Goal: Task Accomplishment & Management: Manage account settings

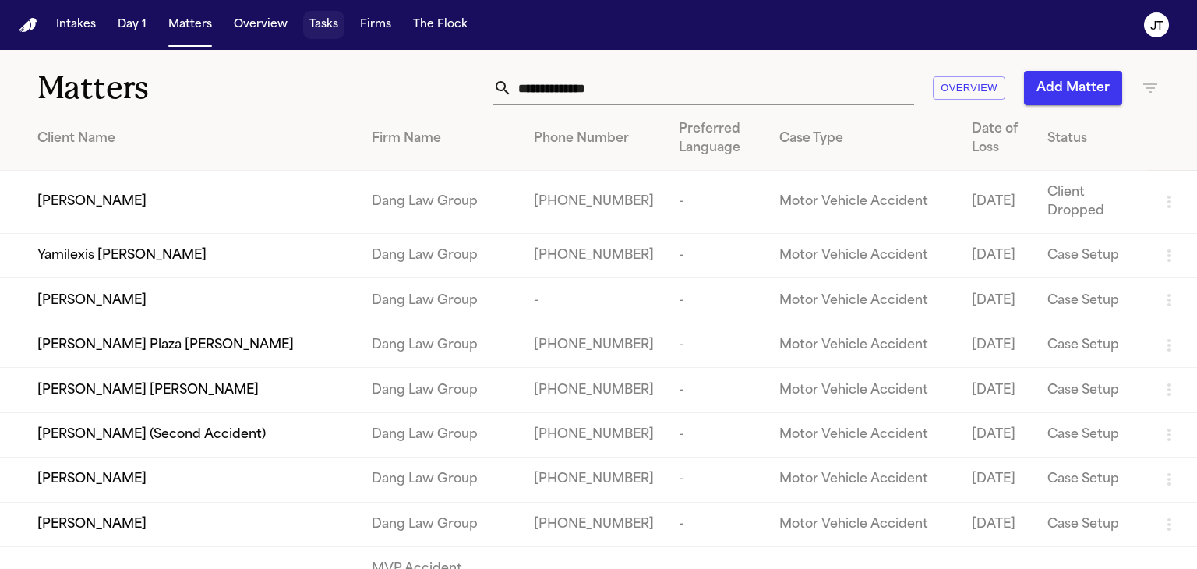
click at [326, 26] on button "Tasks" at bounding box center [323, 25] width 41 height 28
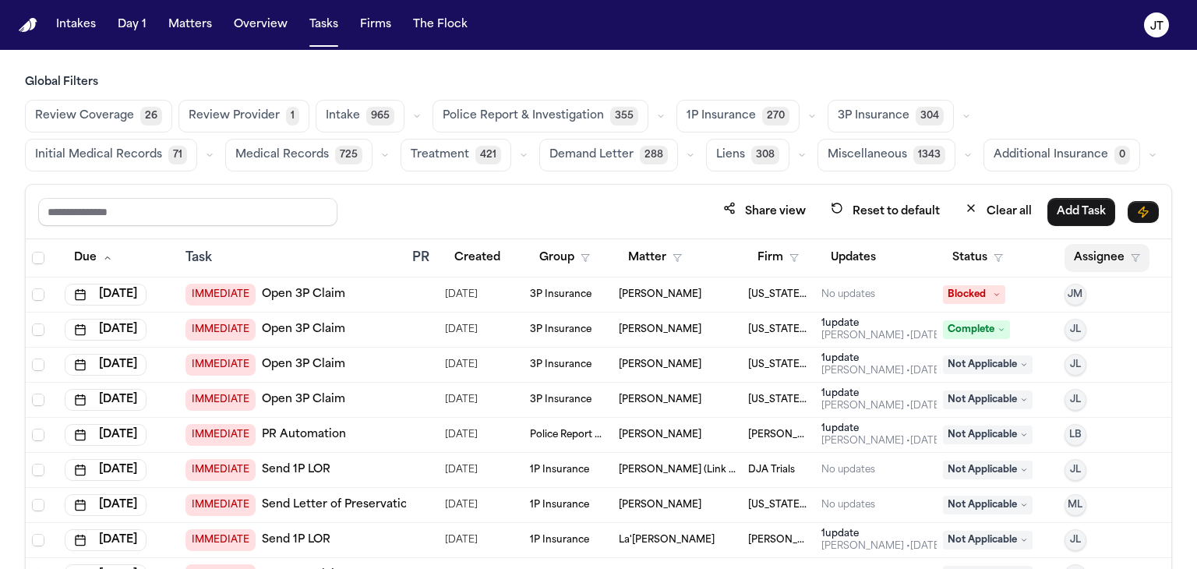
click at [1094, 247] on button "Assignee" at bounding box center [1106, 258] width 85 height 28
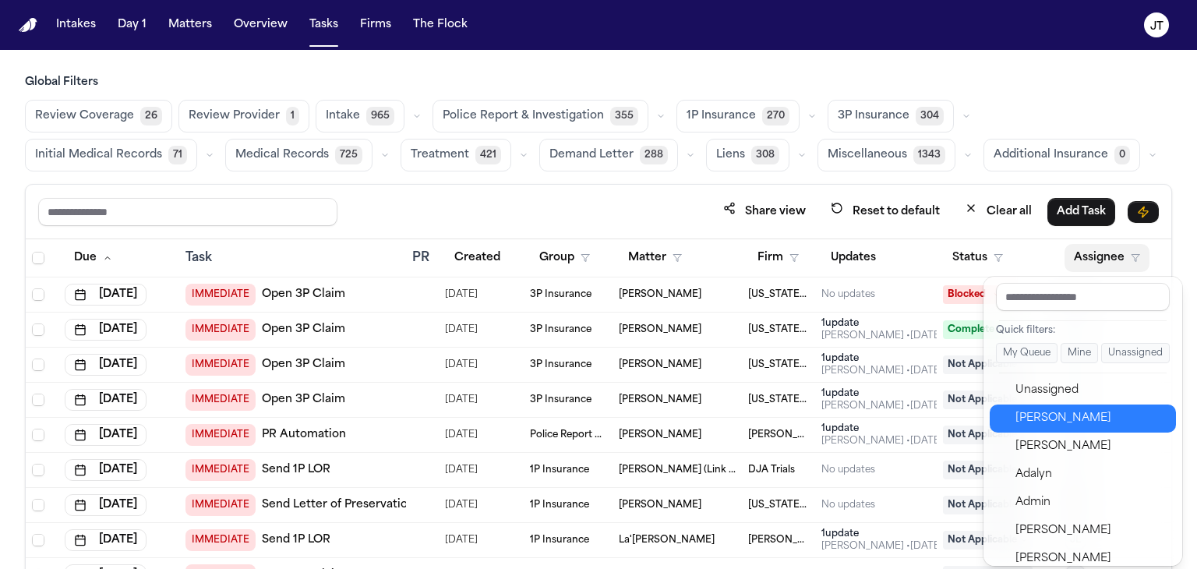
click at [1076, 420] on div "[PERSON_NAME]" at bounding box center [1091, 418] width 152 height 19
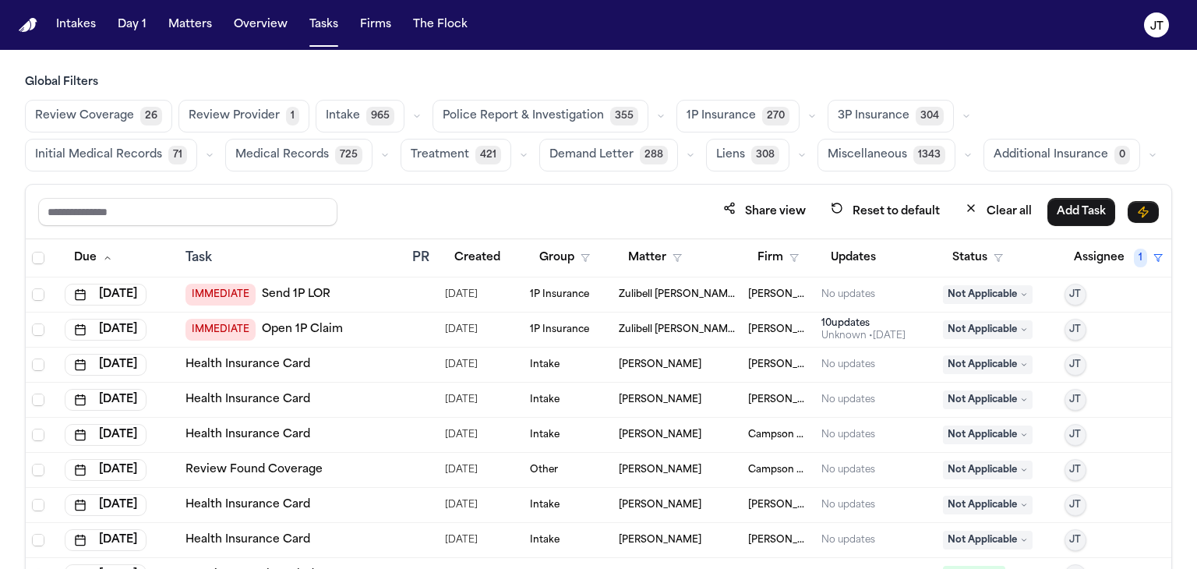
click at [207, 294] on span "IMMEDIATE" at bounding box center [220, 295] width 70 height 22
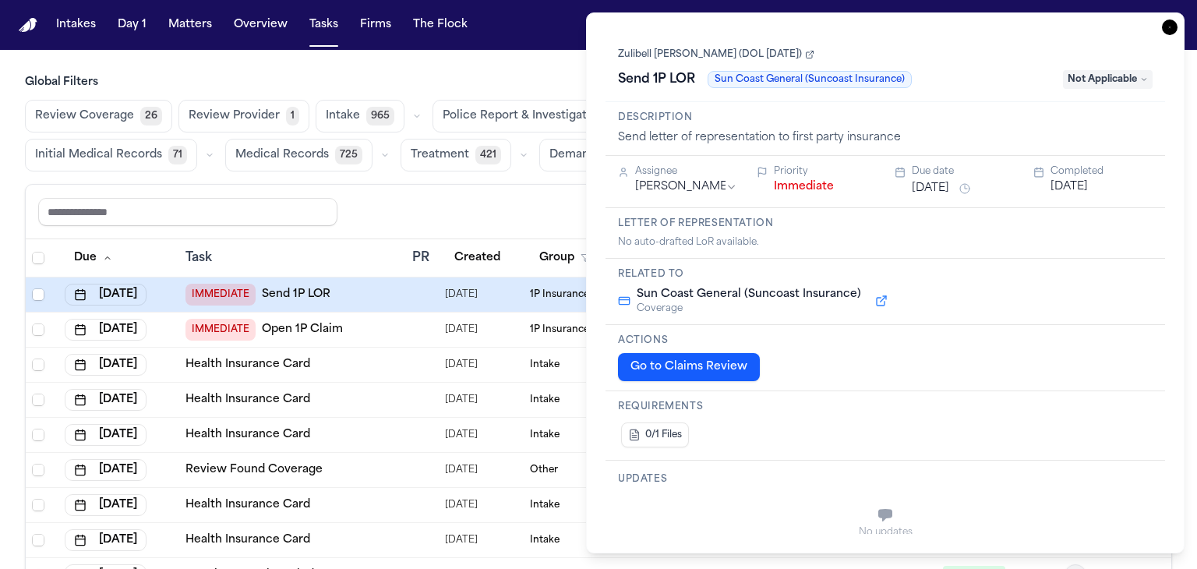
click at [808, 186] on button "Immediate" at bounding box center [804, 187] width 60 height 16
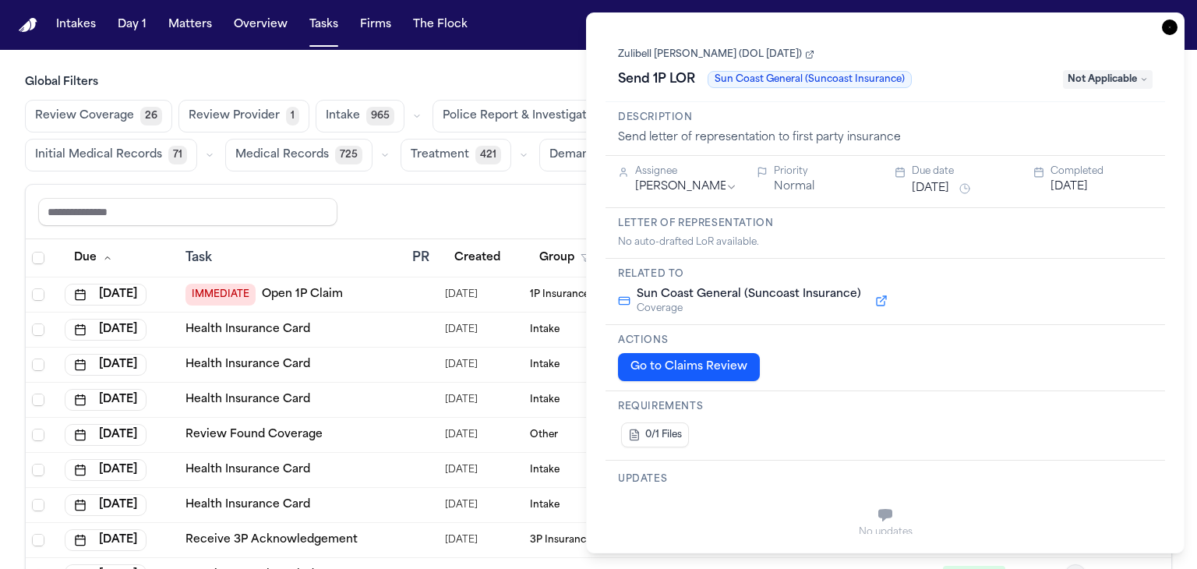
click at [808, 186] on button "Normal" at bounding box center [794, 187] width 41 height 16
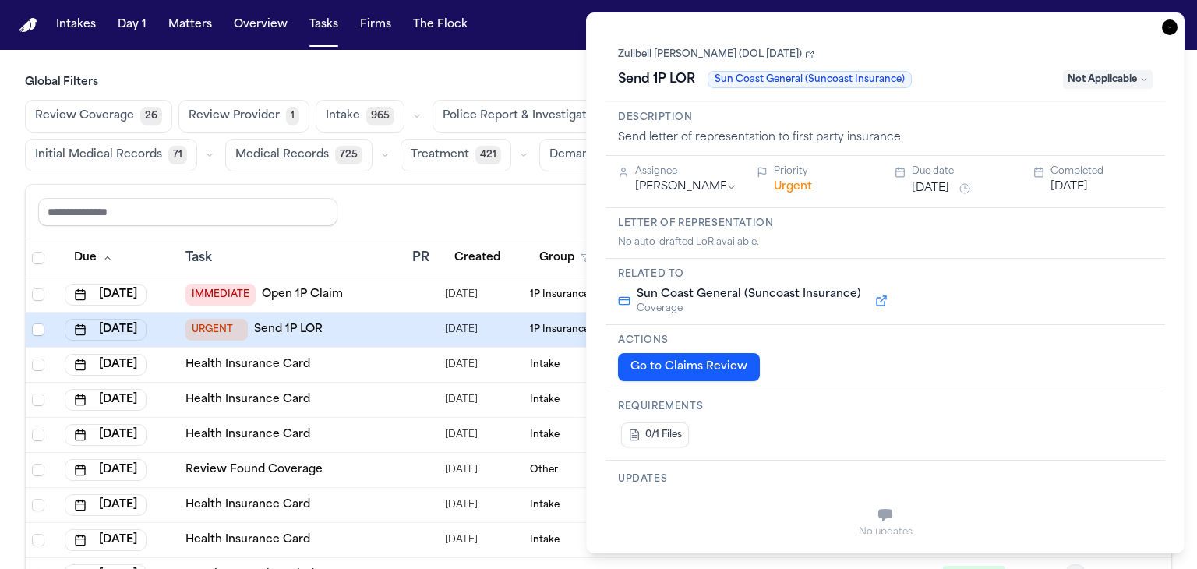
click at [808, 186] on button "Urgent" at bounding box center [793, 187] width 38 height 16
click at [808, 186] on button "Immediate" at bounding box center [804, 187] width 60 height 16
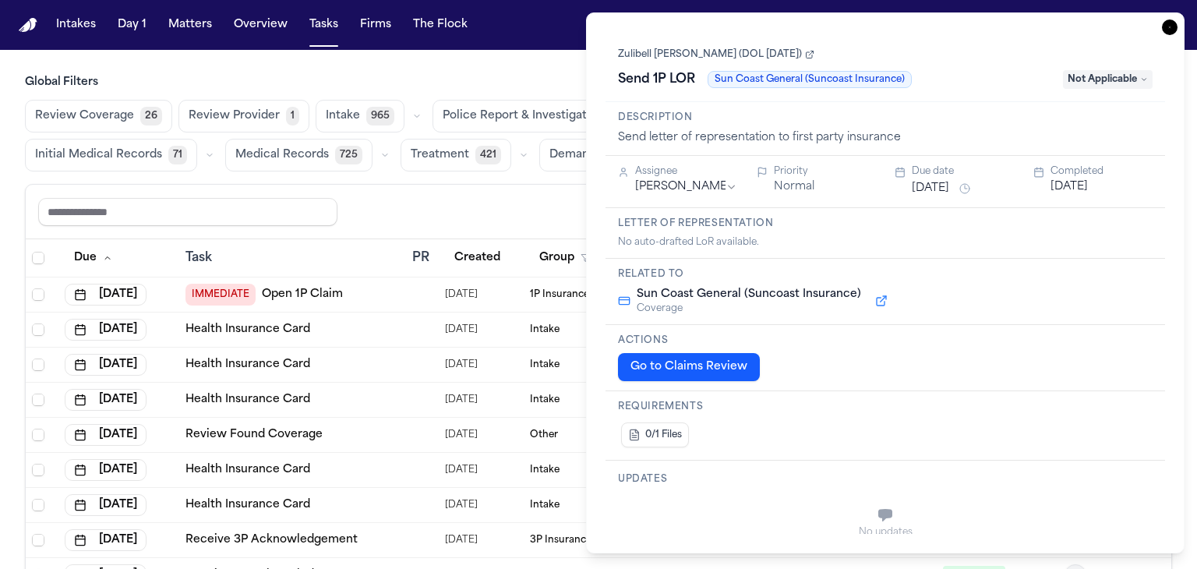
click at [1169, 26] on icon "button" at bounding box center [1170, 27] width 16 height 16
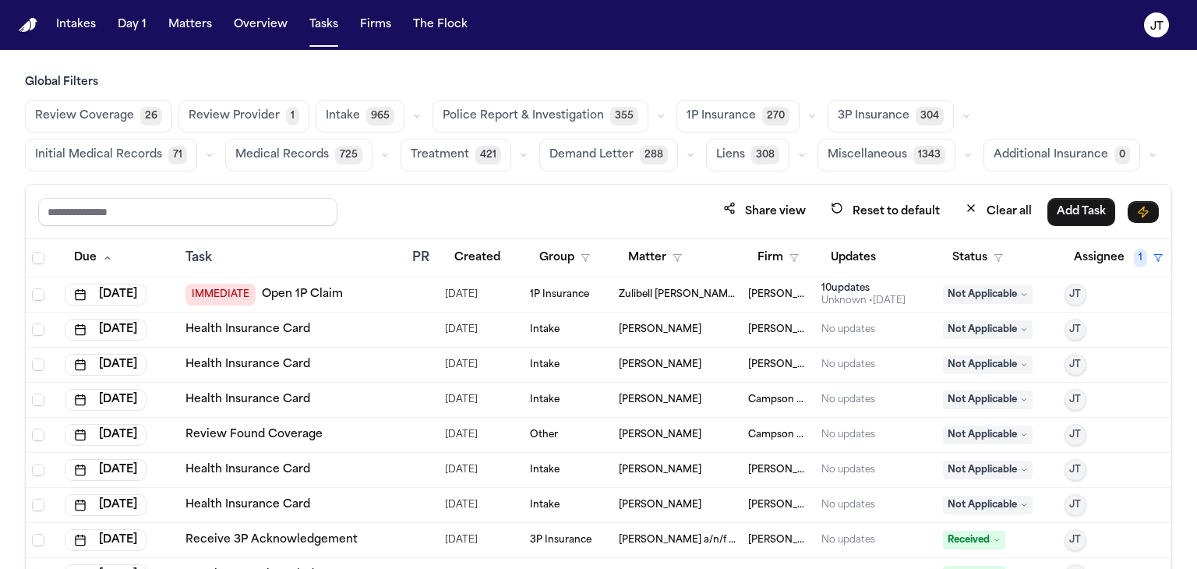
click at [235, 291] on span "IMMEDIATE" at bounding box center [220, 295] width 70 height 22
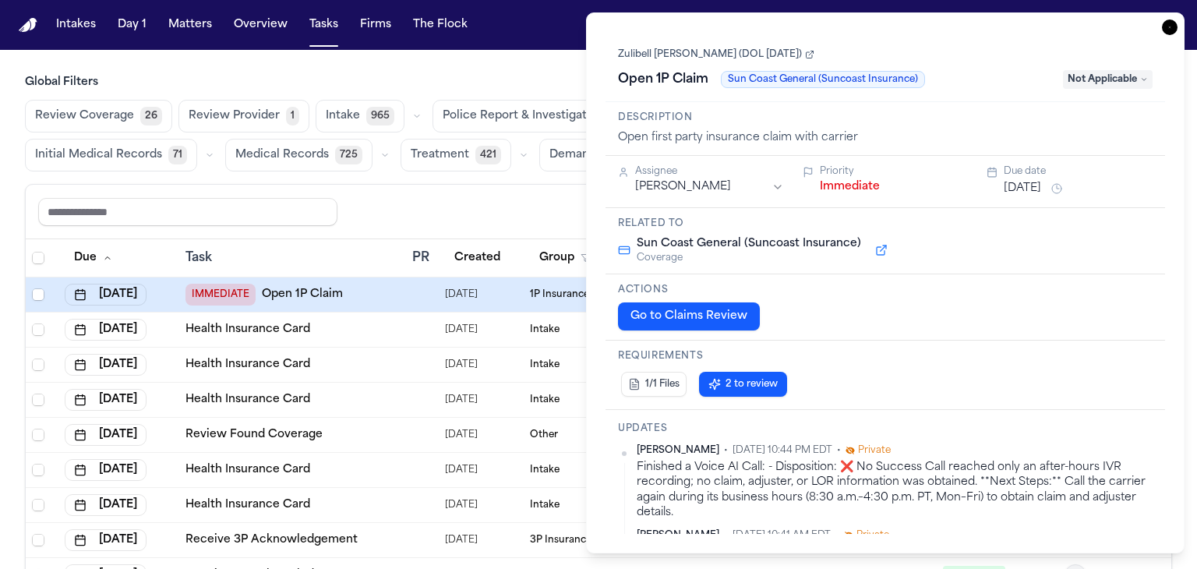
click at [838, 185] on button "Immediate" at bounding box center [850, 187] width 60 height 16
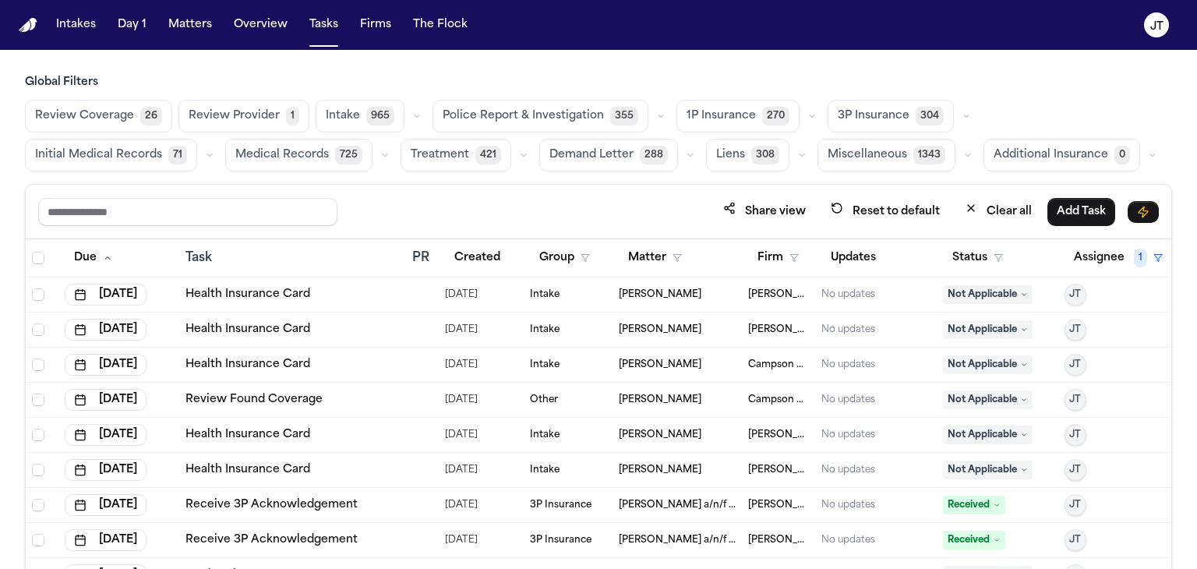
click at [325, 250] on div "Task" at bounding box center [292, 258] width 214 height 19
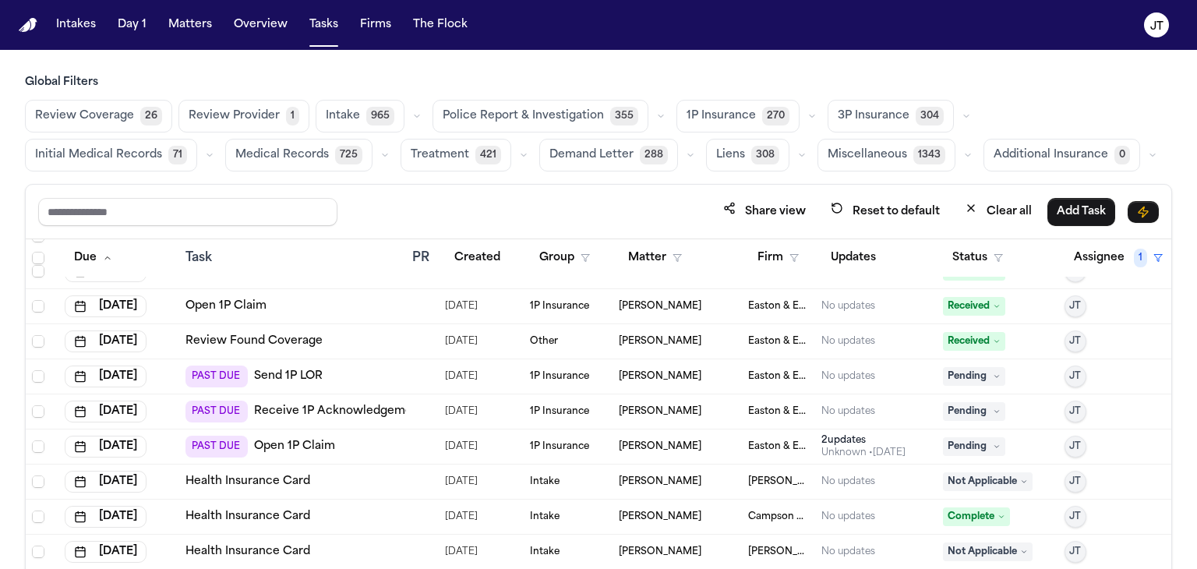
scroll to position [7558, 0]
